Goal: Task Accomplishment & Management: Use online tool/utility

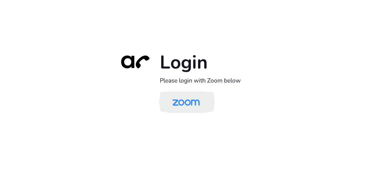
click at [198, 103] on img at bounding box center [185, 102] width 39 height 19
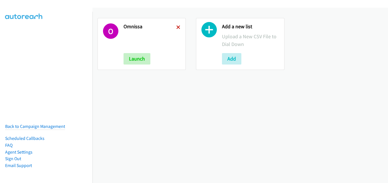
click at [176, 27] on icon at bounding box center [178, 28] width 4 height 4
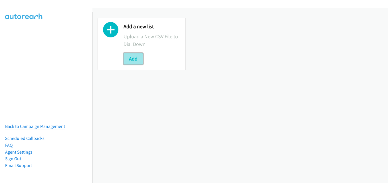
click at [135, 58] on button "Add" at bounding box center [133, 58] width 19 height 11
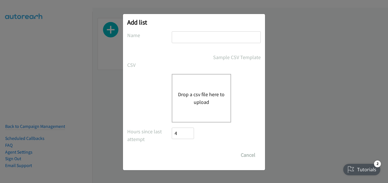
click at [185, 36] on input "text" at bounding box center [216, 37] width 89 height 12
type input "omnissa"
click at [205, 94] on button "Drop a csv file here to upload" at bounding box center [201, 97] width 47 height 15
click at [194, 105] on button "Drop a csv file here to upload" at bounding box center [201, 97] width 47 height 15
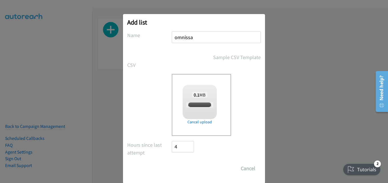
checkbox input "true"
click at [181, 168] on input "Save List" at bounding box center [187, 168] width 30 height 11
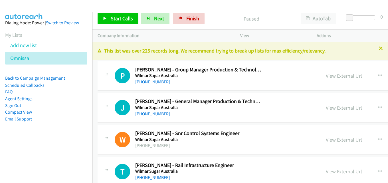
click at [379, 48] on icon at bounding box center [381, 49] width 4 height 4
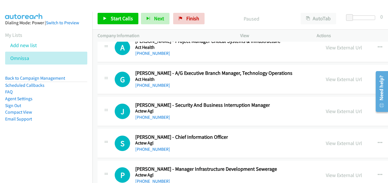
scroll to position [20294, 0]
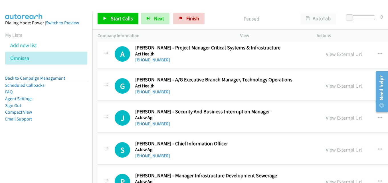
click at [330, 86] on link "View External Url" at bounding box center [344, 85] width 36 height 7
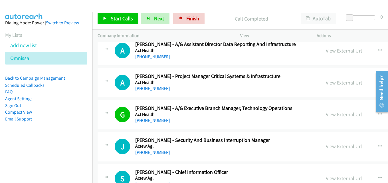
scroll to position [20236, 0]
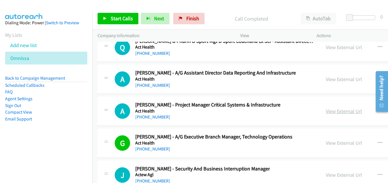
click at [346, 114] on link "View External Url" at bounding box center [344, 111] width 36 height 7
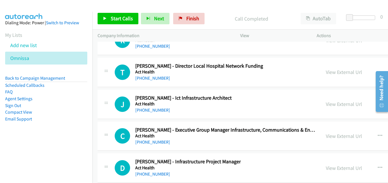
scroll to position [19980, 0]
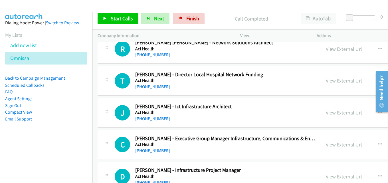
click at [337, 114] on link "View External Url" at bounding box center [344, 112] width 36 height 7
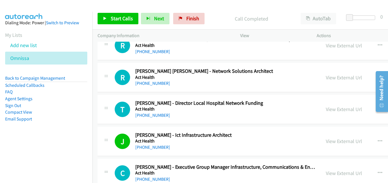
scroll to position [19923, 0]
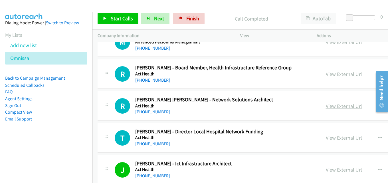
click at [329, 105] on link "View External Url" at bounding box center [344, 106] width 36 height 7
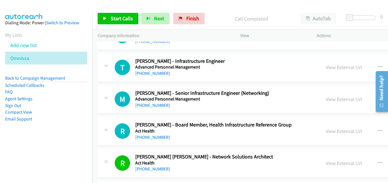
scroll to position [19837, 0]
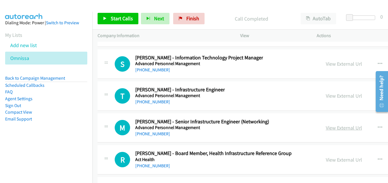
click at [335, 130] on link "View External Url" at bounding box center [344, 127] width 36 height 7
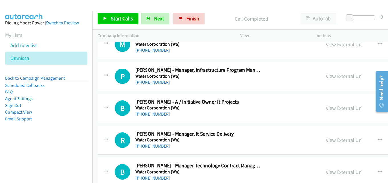
scroll to position [0, 0]
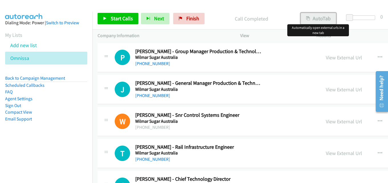
click at [312, 17] on button "AutoTab" at bounding box center [318, 18] width 35 height 11
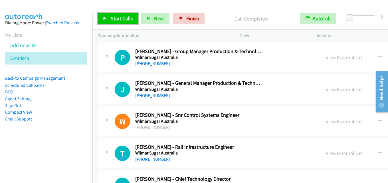
click at [123, 16] on span "Start Calls" at bounding box center [122, 18] width 22 height 7
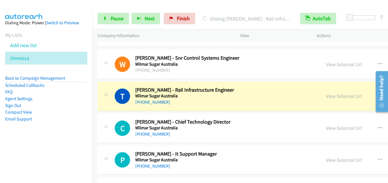
scroll to position [86, 0]
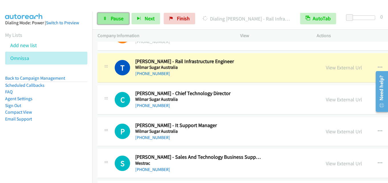
click at [114, 17] on span "Pause" at bounding box center [117, 18] width 13 height 7
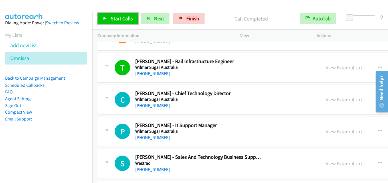
click at [120, 18] on span "Start Calls" at bounding box center [122, 18] width 22 height 7
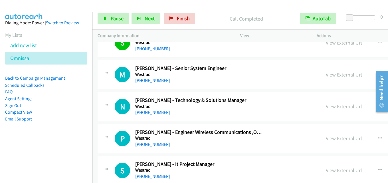
scroll to position [200, 0]
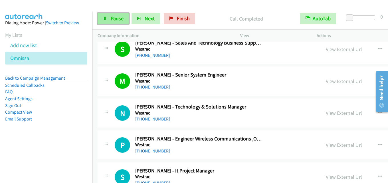
click at [116, 18] on span "Pause" at bounding box center [117, 18] width 13 height 7
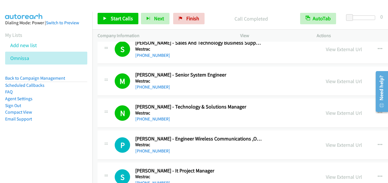
scroll to position [171, 0]
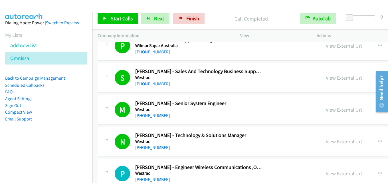
click at [336, 108] on link "View External Url" at bounding box center [344, 109] width 36 height 7
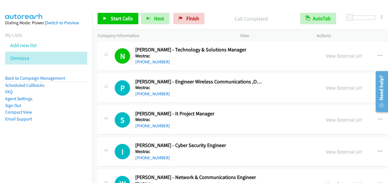
scroll to position [285, 0]
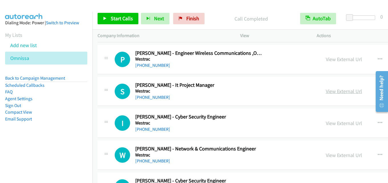
click at [336, 91] on link "View External Url" at bounding box center [344, 91] width 36 height 7
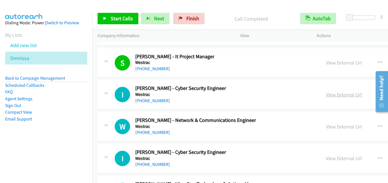
click at [341, 92] on link "View External Url" at bounding box center [344, 94] width 36 height 7
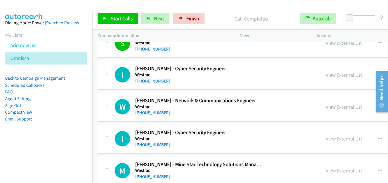
scroll to position [342, 0]
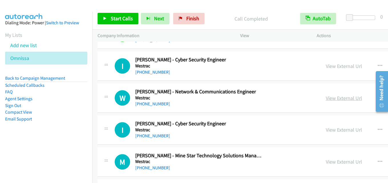
click at [346, 97] on link "View External Url" at bounding box center [344, 98] width 36 height 7
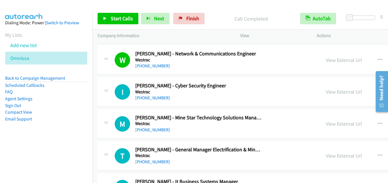
scroll to position [371, 0]
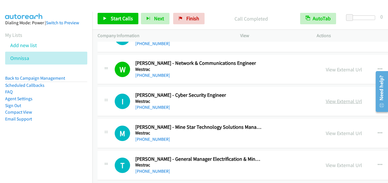
click at [339, 100] on link "View External Url" at bounding box center [344, 101] width 36 height 7
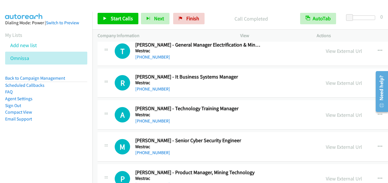
scroll to position [514, 0]
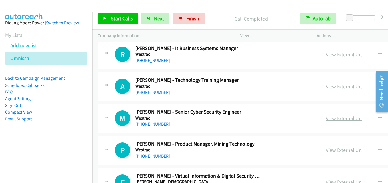
click at [338, 121] on link "View External Url" at bounding box center [344, 118] width 36 height 7
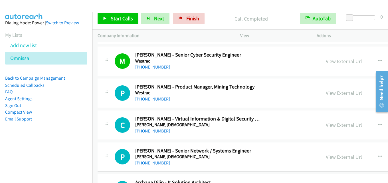
scroll to position [599, 0]
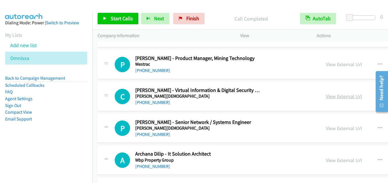
click at [343, 95] on link "View External Url" at bounding box center [344, 96] width 36 height 7
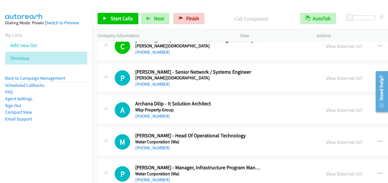
scroll to position [656, 0]
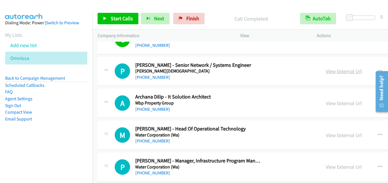
click at [345, 73] on link "View External Url" at bounding box center [344, 71] width 36 height 7
click at [346, 102] on link "View External Url" at bounding box center [344, 103] width 36 height 7
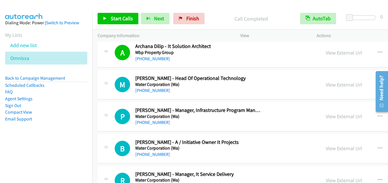
scroll to position [713, 0]
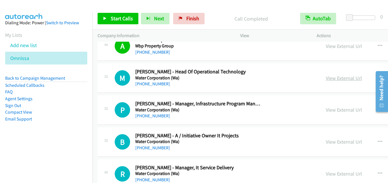
click at [331, 78] on link "View External Url" at bounding box center [344, 78] width 36 height 7
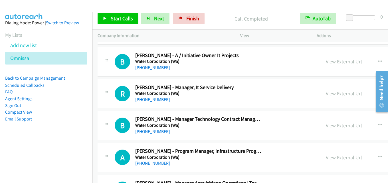
scroll to position [799, 0]
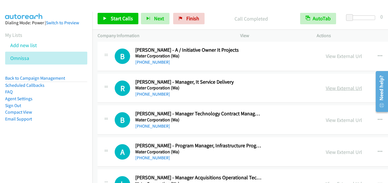
click at [335, 88] on link "View External Url" at bounding box center [344, 88] width 36 height 7
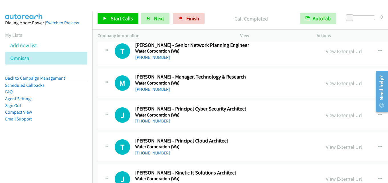
scroll to position [1056, 0]
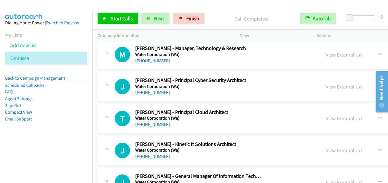
click at [342, 84] on link "View External Url" at bounding box center [344, 86] width 36 height 7
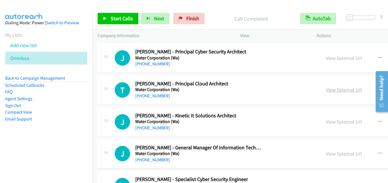
click at [344, 89] on link "View External Url" at bounding box center [344, 89] width 36 height 7
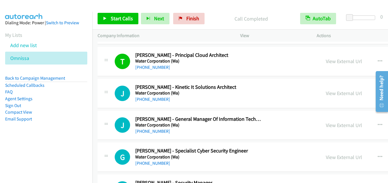
scroll to position [1141, 0]
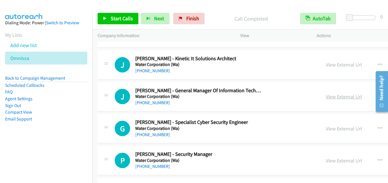
click at [339, 95] on link "View External Url" at bounding box center [344, 96] width 36 height 7
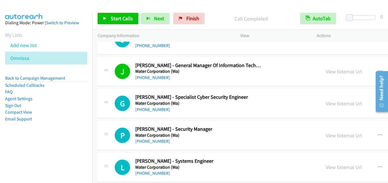
scroll to position [1170, 0]
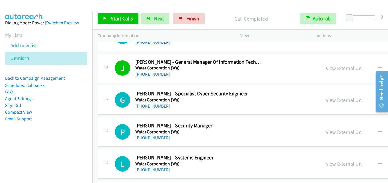
click at [329, 100] on link "View External Url" at bounding box center [344, 100] width 36 height 7
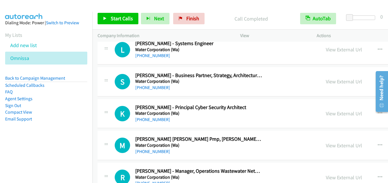
scroll to position [1255, 0]
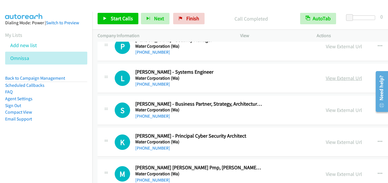
click at [333, 78] on link "View External Url" at bounding box center [344, 78] width 36 height 7
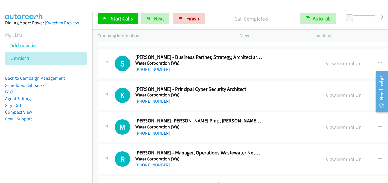
scroll to position [1312, 0]
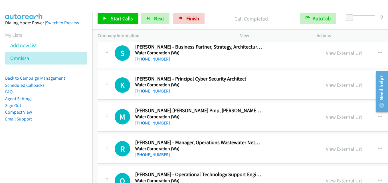
click at [331, 85] on link "View External Url" at bounding box center [344, 85] width 36 height 7
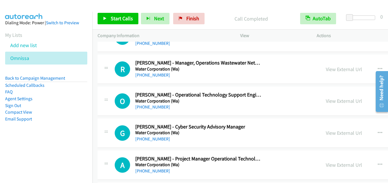
scroll to position [1398, 0]
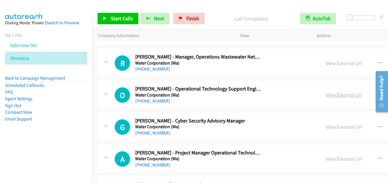
click at [338, 93] on link "View External Url" at bounding box center [344, 95] width 36 height 7
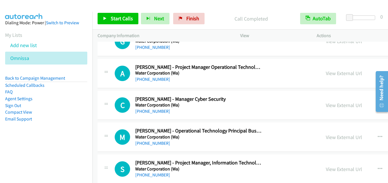
scroll to position [1512, 0]
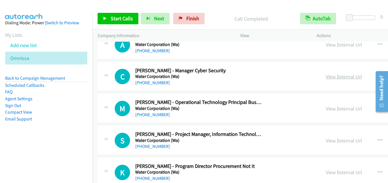
click at [336, 74] on link "View External Url" at bounding box center [344, 76] width 36 height 7
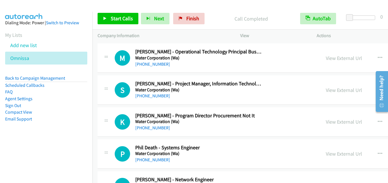
scroll to position [1569, 0]
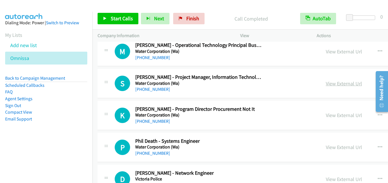
click at [332, 83] on link "View External Url" at bounding box center [344, 83] width 36 height 7
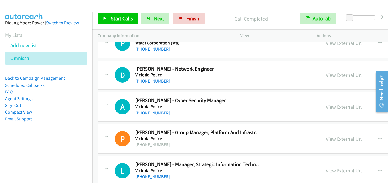
scroll to position [1683, 0]
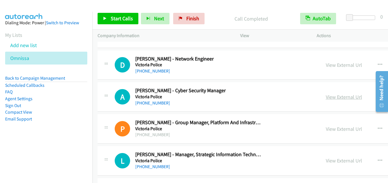
click at [330, 94] on link "View External Url" at bounding box center [344, 97] width 36 height 7
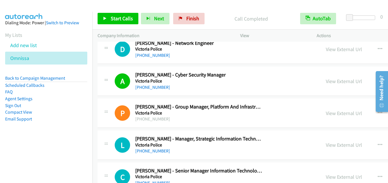
scroll to position [1740, 0]
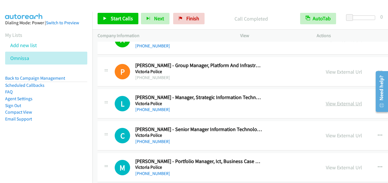
click at [337, 106] on link "View External Url" at bounding box center [344, 103] width 36 height 7
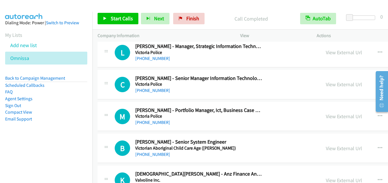
scroll to position [1798, 0]
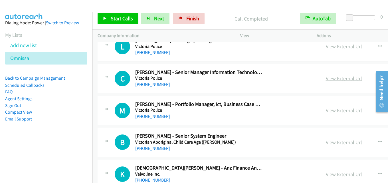
click at [336, 78] on link "View External Url" at bounding box center [344, 78] width 36 height 7
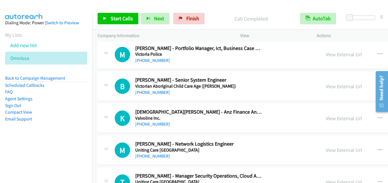
scroll to position [1855, 0]
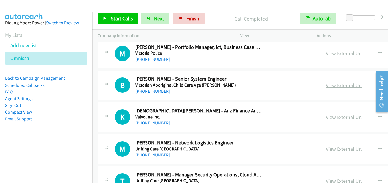
click at [332, 82] on link "View External Url" at bounding box center [344, 85] width 36 height 7
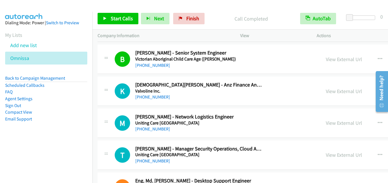
scroll to position [1883, 0]
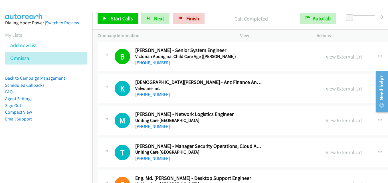
click at [340, 86] on link "View External Url" at bounding box center [344, 88] width 36 height 7
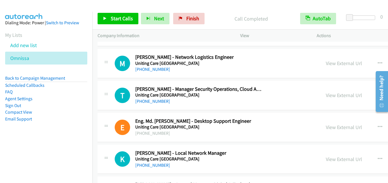
scroll to position [1969, 0]
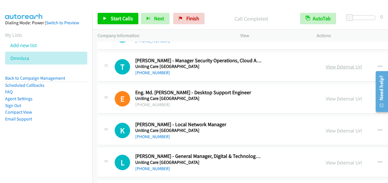
click at [332, 68] on link "View External Url" at bounding box center [344, 66] width 36 height 7
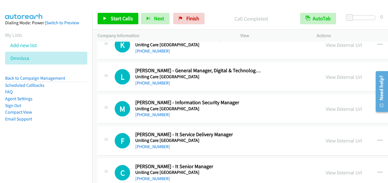
scroll to position [2026, 0]
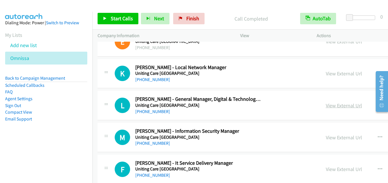
click at [337, 104] on link "View External Url" at bounding box center [344, 105] width 36 height 7
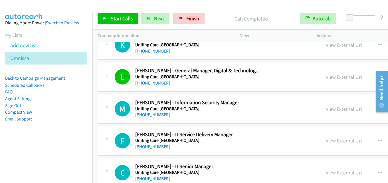
click at [351, 110] on link "View External Url" at bounding box center [344, 109] width 36 height 7
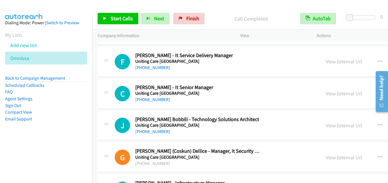
scroll to position [2140, 0]
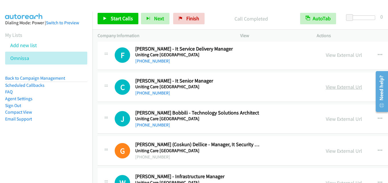
click at [337, 85] on link "View External Url" at bounding box center [344, 87] width 36 height 7
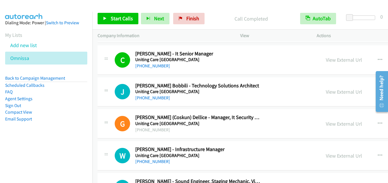
scroll to position [2168, 0]
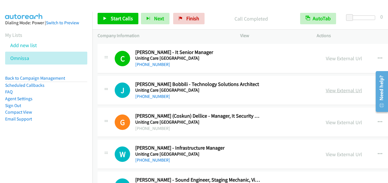
click at [338, 88] on link "View External Url" at bounding box center [344, 90] width 36 height 7
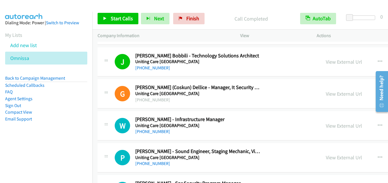
scroll to position [2226, 0]
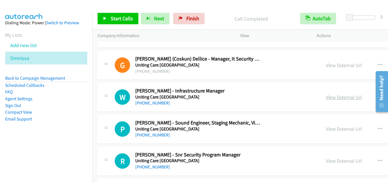
click at [333, 94] on link "View External Url" at bounding box center [344, 97] width 36 height 7
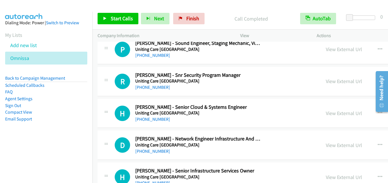
scroll to position [2311, 0]
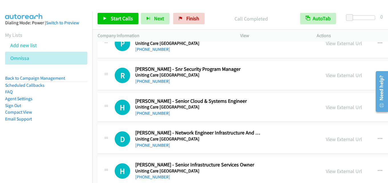
drag, startPoint x: 334, startPoint y: 105, endPoint x: 337, endPoint y: 103, distance: 3.6
click at [338, 107] on link "View External Url" at bounding box center [344, 107] width 36 height 7
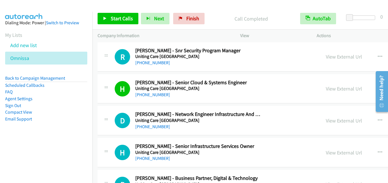
scroll to position [2340, 0]
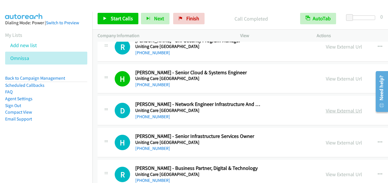
click at [338, 109] on link "View External Url" at bounding box center [344, 110] width 36 height 7
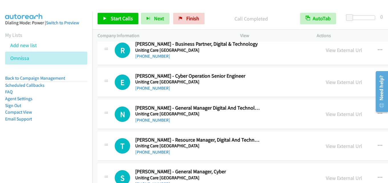
scroll to position [2454, 0]
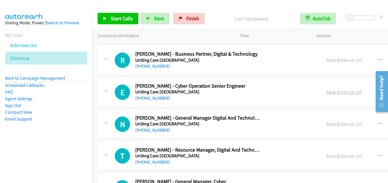
click at [340, 92] on link "View External Url" at bounding box center [344, 92] width 36 height 7
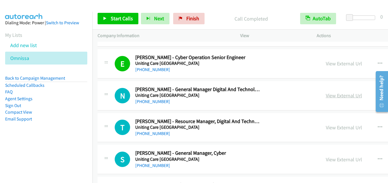
click at [333, 96] on link "View External Url" at bounding box center [344, 95] width 36 height 7
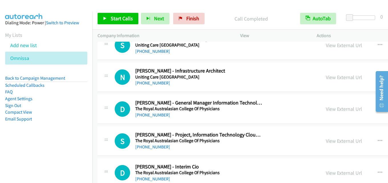
scroll to position [2568, 0]
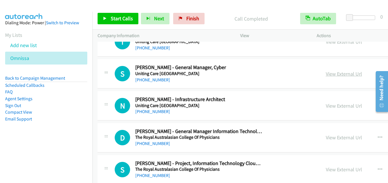
click at [334, 72] on link "View External Url" at bounding box center [344, 73] width 36 height 7
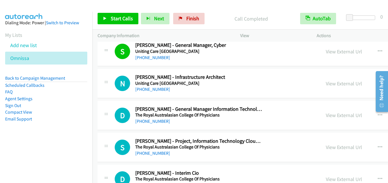
scroll to position [2596, 0]
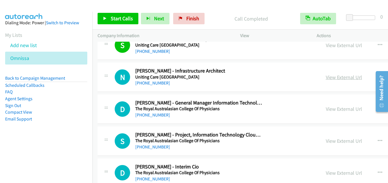
click at [351, 76] on link "View External Url" at bounding box center [344, 77] width 36 height 7
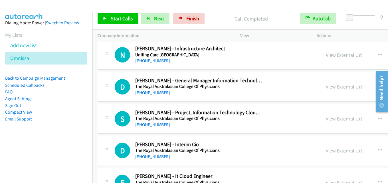
scroll to position [2625, 0]
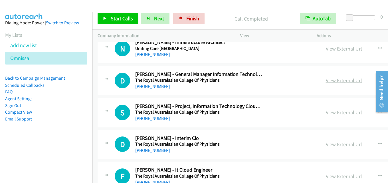
click at [334, 80] on link "View External Url" at bounding box center [344, 80] width 36 height 7
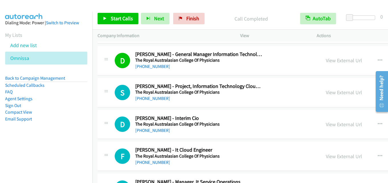
scroll to position [2653, 0]
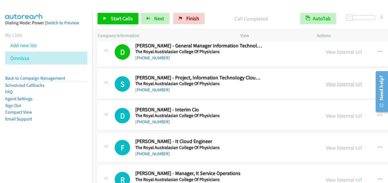
click at [336, 86] on link "View External Url" at bounding box center [344, 83] width 36 height 7
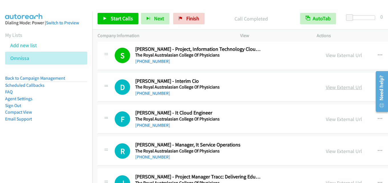
click at [336, 90] on link "View External Url" at bounding box center [344, 87] width 36 height 7
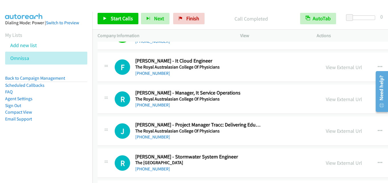
scroll to position [2739, 0]
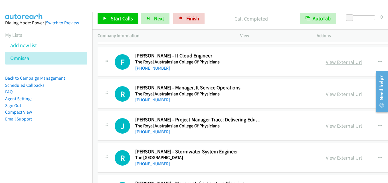
click at [340, 64] on link "View External Url" at bounding box center [344, 62] width 36 height 7
click at [342, 95] on link "View External Url" at bounding box center [344, 94] width 36 height 7
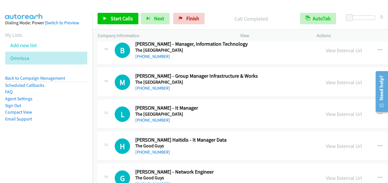
scroll to position [2882, 0]
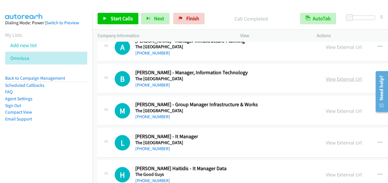
click at [343, 80] on link "View External Url" at bounding box center [344, 79] width 36 height 7
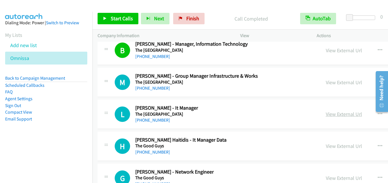
click at [346, 114] on link "View External Url" at bounding box center [344, 114] width 36 height 7
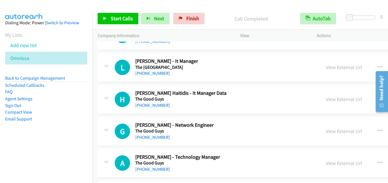
scroll to position [2967, 0]
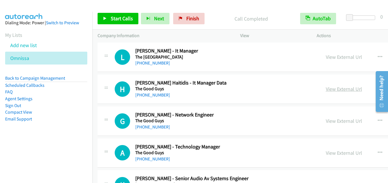
click at [333, 88] on link "View External Url" at bounding box center [344, 89] width 36 height 7
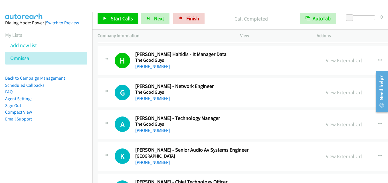
scroll to position [3024, 0]
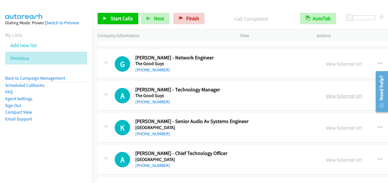
click at [343, 97] on link "View External Url" at bounding box center [344, 95] width 36 height 7
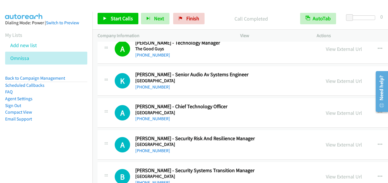
scroll to position [3081, 0]
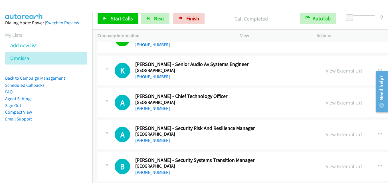
click at [331, 100] on link "View External Url" at bounding box center [344, 102] width 36 height 7
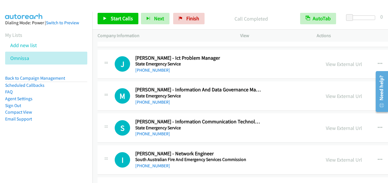
scroll to position [3595, 0]
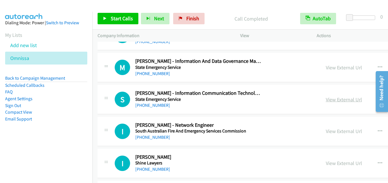
click at [336, 99] on link "View External Url" at bounding box center [344, 99] width 36 height 7
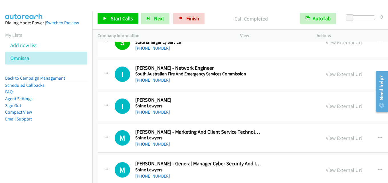
scroll to position [3681, 0]
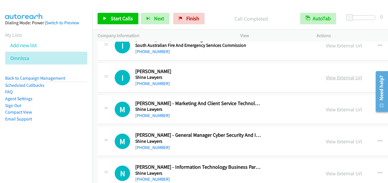
click at [340, 75] on link "View External Url" at bounding box center [344, 77] width 36 height 7
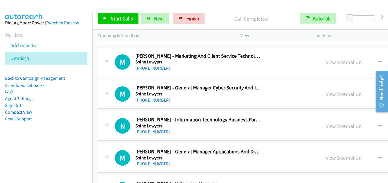
scroll to position [3738, 0]
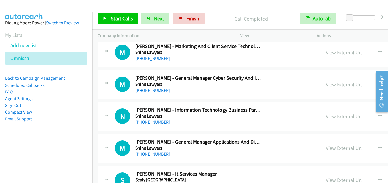
click at [350, 84] on link "View External Url" at bounding box center [344, 84] width 36 height 7
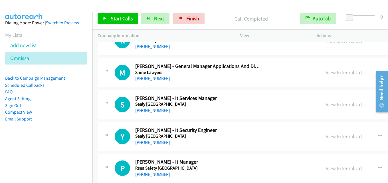
scroll to position [3823, 0]
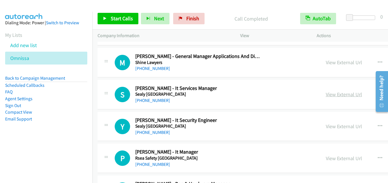
click at [340, 96] on link "View External Url" at bounding box center [344, 94] width 36 height 7
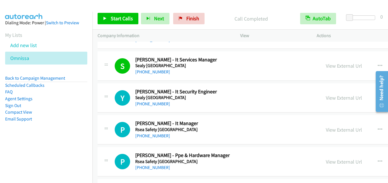
scroll to position [3880, 0]
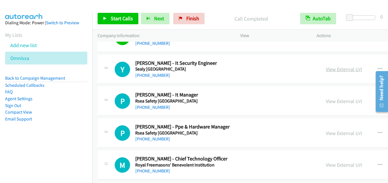
click at [332, 69] on link "View External Url" at bounding box center [344, 69] width 36 height 7
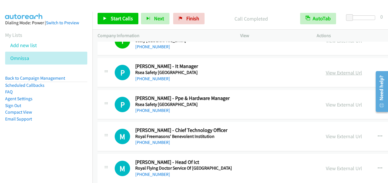
click at [341, 72] on link "View External Url" at bounding box center [344, 72] width 36 height 7
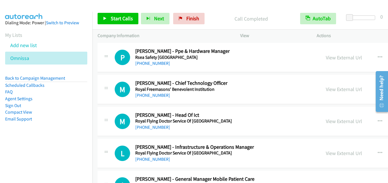
scroll to position [3966, 0]
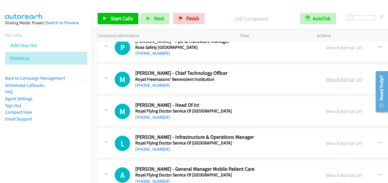
click at [336, 79] on link "View External Url" at bounding box center [344, 79] width 36 height 7
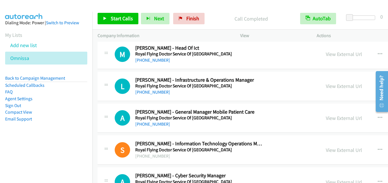
scroll to position [3995, 0]
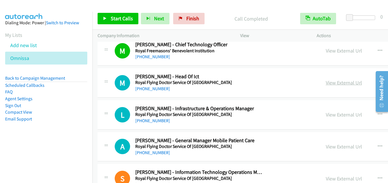
click at [339, 84] on link "View External Url" at bounding box center [344, 82] width 36 height 7
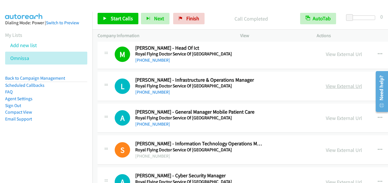
click at [337, 88] on link "View External Url" at bounding box center [344, 86] width 36 height 7
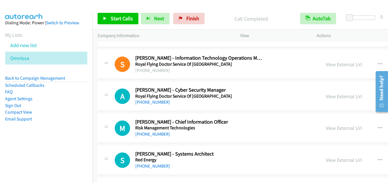
scroll to position [4137, 0]
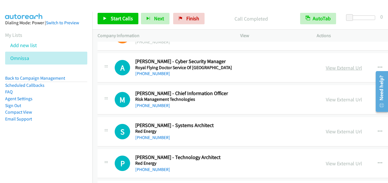
click at [330, 69] on link "View External Url" at bounding box center [344, 67] width 36 height 7
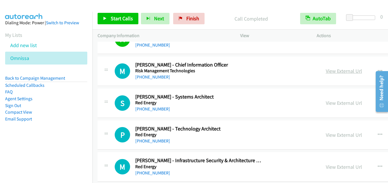
click at [341, 72] on link "View External Url" at bounding box center [344, 71] width 36 height 7
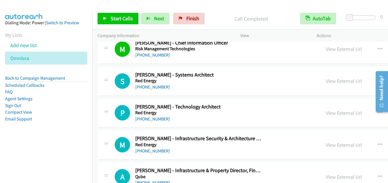
scroll to position [4194, 0]
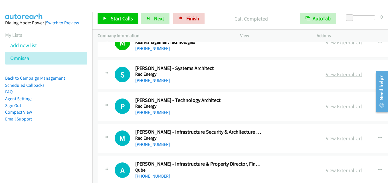
click at [331, 76] on link "View External Url" at bounding box center [344, 74] width 36 height 7
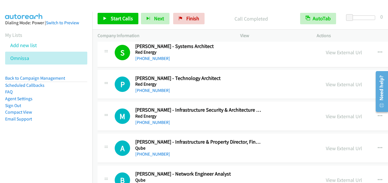
scroll to position [4223, 0]
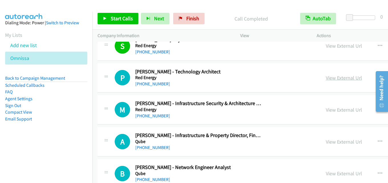
click at [348, 77] on link "View External Url" at bounding box center [344, 77] width 36 height 7
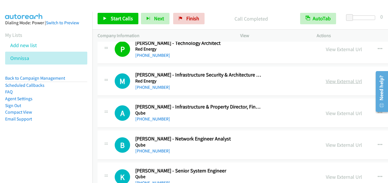
click at [328, 82] on link "View External Url" at bounding box center [344, 81] width 36 height 7
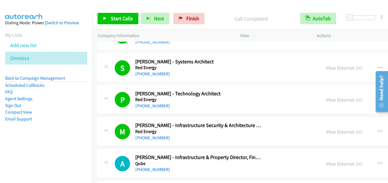
scroll to position [4194, 0]
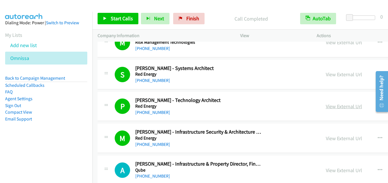
click at [339, 104] on link "View External Url" at bounding box center [344, 106] width 36 height 7
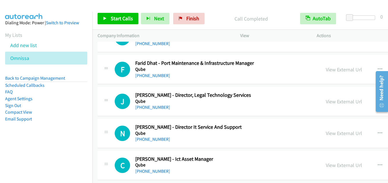
scroll to position [4451, 0]
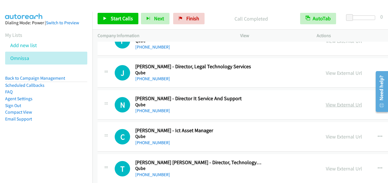
click at [344, 102] on link "View External Url" at bounding box center [344, 104] width 36 height 7
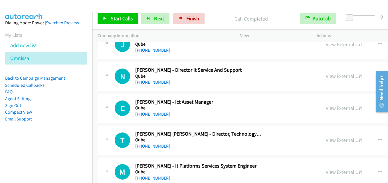
scroll to position [4508, 0]
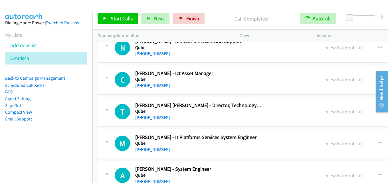
click at [338, 108] on link "View External Url" at bounding box center [344, 111] width 36 height 7
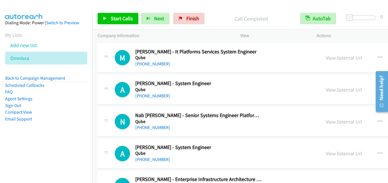
scroll to position [4565, 0]
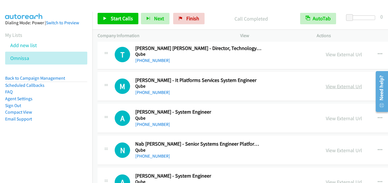
click at [337, 87] on link "View External Url" at bounding box center [344, 86] width 36 height 7
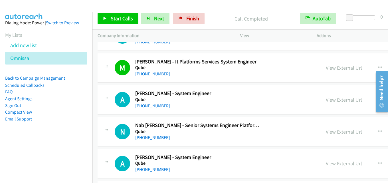
scroll to position [4594, 0]
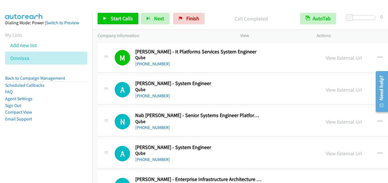
drag, startPoint x: 329, startPoint y: 91, endPoint x: 303, endPoint y: 93, distance: 26.0
click at [344, 92] on link "View External Url" at bounding box center [344, 89] width 36 height 7
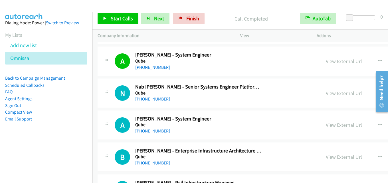
scroll to position [4651, 0]
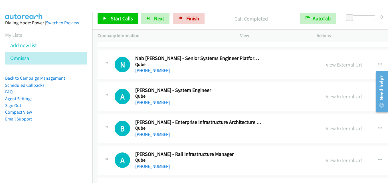
drag, startPoint x: 340, startPoint y: 63, endPoint x: 268, endPoint y: 66, distance: 72.0
click at [340, 66] on link "View External Url" at bounding box center [344, 64] width 36 height 7
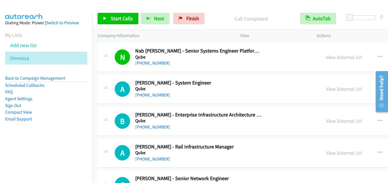
scroll to position [4679, 0]
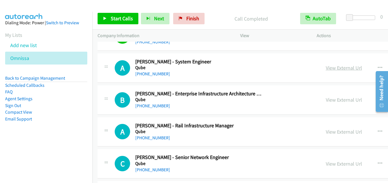
click at [333, 65] on link "View External Url" at bounding box center [344, 67] width 36 height 7
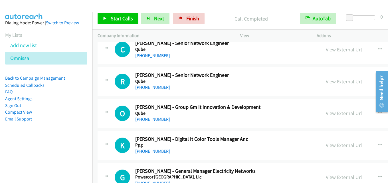
scroll to position [4822, 0]
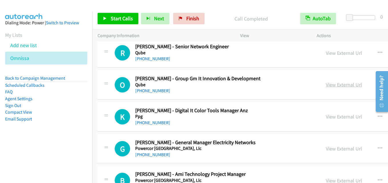
click at [342, 86] on link "View External Url" at bounding box center [344, 84] width 36 height 7
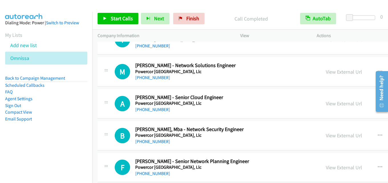
scroll to position [5164, 0]
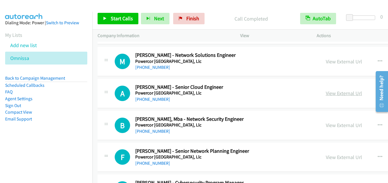
click at [338, 94] on link "View External Url" at bounding box center [344, 93] width 36 height 7
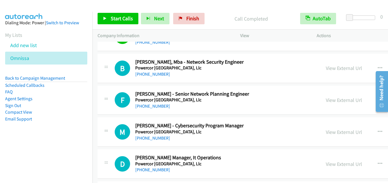
scroll to position [5193, 0]
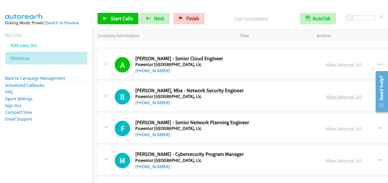
click at [341, 95] on link "View External Url" at bounding box center [344, 96] width 36 height 7
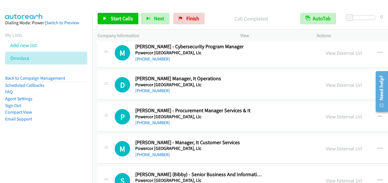
scroll to position [5307, 0]
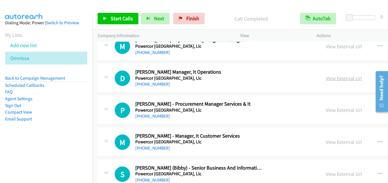
click at [348, 77] on link "View External Url" at bounding box center [344, 78] width 36 height 7
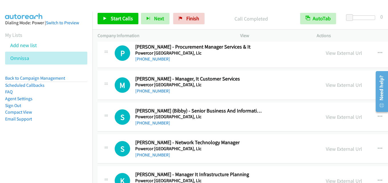
scroll to position [5393, 0]
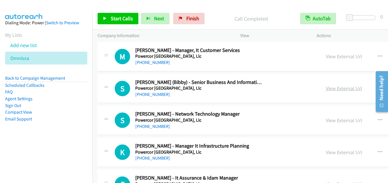
click at [337, 87] on link "View External Url" at bounding box center [344, 88] width 36 height 7
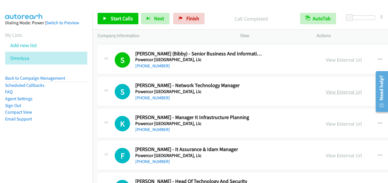
click at [336, 90] on link "View External Url" at bounding box center [344, 91] width 36 height 7
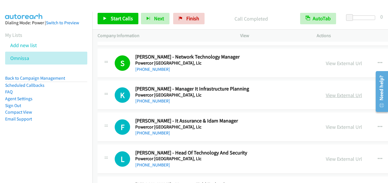
click at [340, 94] on link "View External Url" at bounding box center [344, 95] width 36 height 7
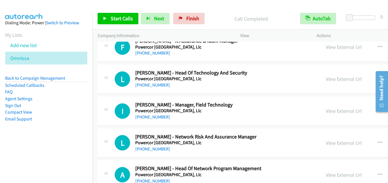
scroll to position [5535, 0]
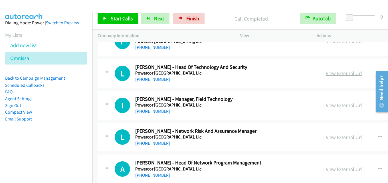
click at [328, 74] on link "View External Url" at bounding box center [344, 73] width 36 height 7
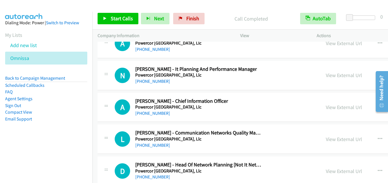
scroll to position [5735, 0]
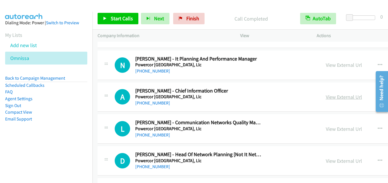
click at [350, 98] on link "View External Url" at bounding box center [344, 97] width 36 height 7
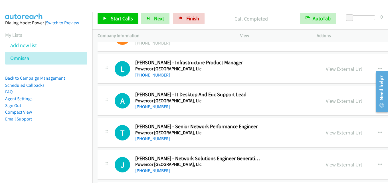
scroll to position [5963, 0]
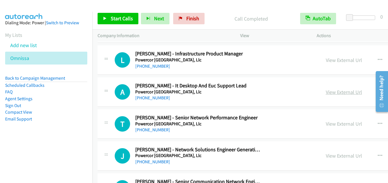
click at [333, 90] on link "View External Url" at bounding box center [344, 92] width 36 height 7
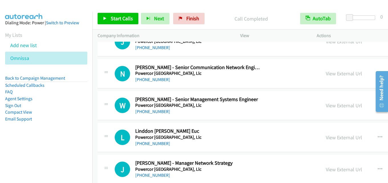
scroll to position [6134, 0]
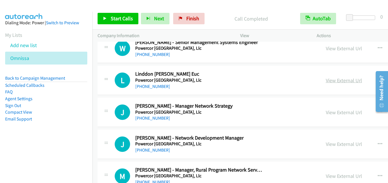
click at [352, 79] on link "View External Url" at bounding box center [344, 80] width 36 height 7
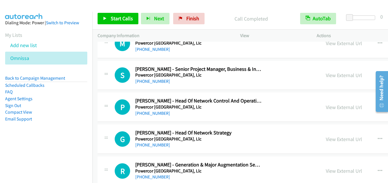
scroll to position [6277, 0]
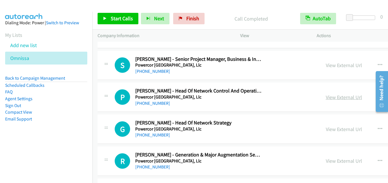
click at [334, 96] on link "View External Url" at bounding box center [344, 97] width 36 height 7
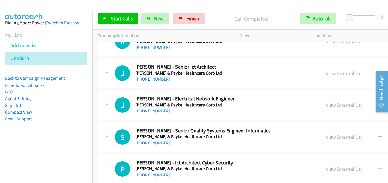
scroll to position [10928, 0]
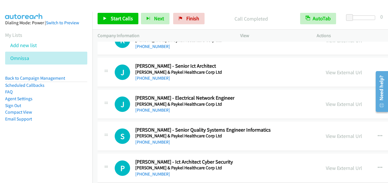
click at [387, 113] on div at bounding box center [379, 90] width 17 height 45
drag, startPoint x: 387, startPoint y: 114, endPoint x: 758, endPoint y: 184, distance: 378.1
click at [385, 114] on html "Need help? Resource Center AutoReach Help Help Get the help you need from our k…" at bounding box center [379, 90] width 17 height 45
drag, startPoint x: 385, startPoint y: 113, endPoint x: 385, endPoint y: 128, distance: 14.8
click at [385, 114] on html "Need help? Resource Center AutoReach Help Help Get the help you need from our k…" at bounding box center [379, 90] width 17 height 45
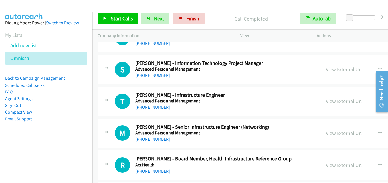
scroll to position [19837, 0]
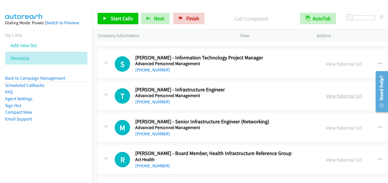
click at [335, 93] on link "View External Url" at bounding box center [344, 95] width 36 height 7
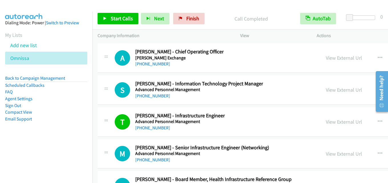
scroll to position [19808, 0]
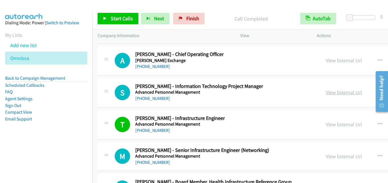
click at [335, 92] on link "View External Url" at bounding box center [344, 92] width 36 height 7
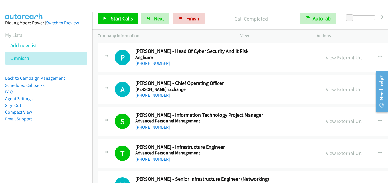
scroll to position [19751, 0]
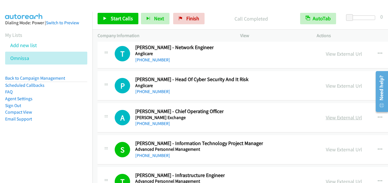
click at [338, 119] on link "View External Url" at bounding box center [344, 117] width 36 height 7
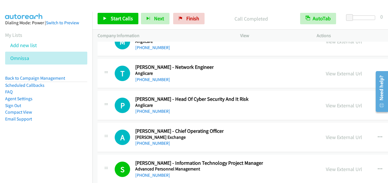
scroll to position [19723, 0]
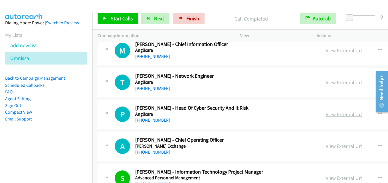
click at [340, 114] on link "View External Url" at bounding box center [344, 114] width 36 height 7
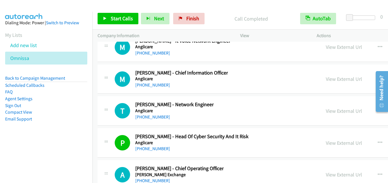
scroll to position [19666, 0]
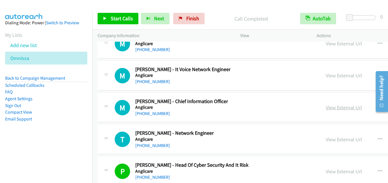
click at [346, 107] on link "View External Url" at bounding box center [344, 107] width 36 height 7
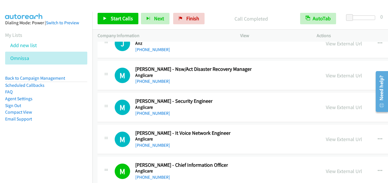
scroll to position [19609, 0]
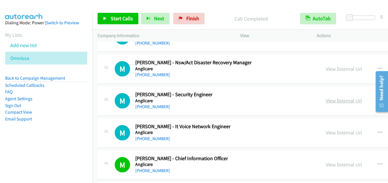
click at [333, 102] on link "View External Url" at bounding box center [344, 100] width 36 height 7
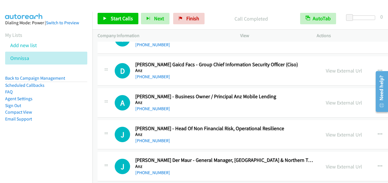
scroll to position [19466, 0]
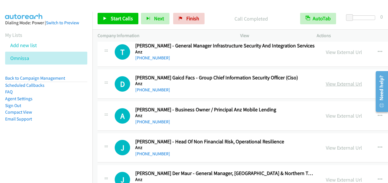
click at [341, 85] on link "View External Url" at bounding box center [344, 83] width 36 height 7
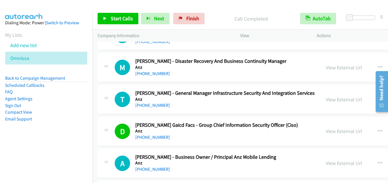
scroll to position [19409, 0]
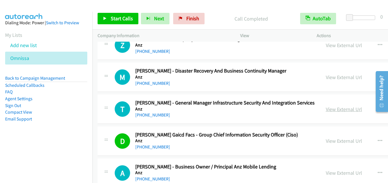
click at [337, 111] on link "View External Url" at bounding box center [344, 109] width 36 height 7
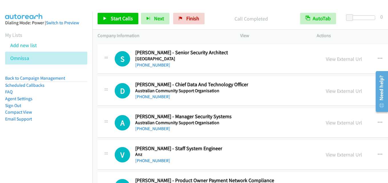
scroll to position [15985, 0]
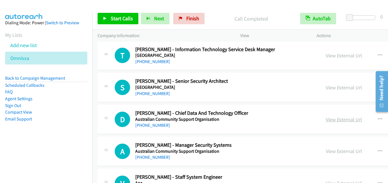
click at [338, 116] on link "View External Url" at bounding box center [344, 119] width 36 height 7
